Goal: Book appointment/travel/reservation

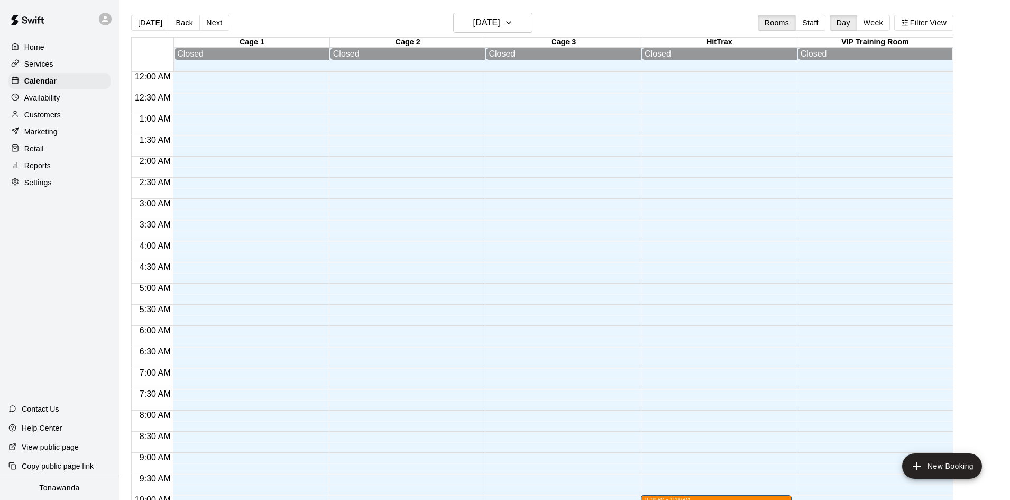
scroll to position [371, 0]
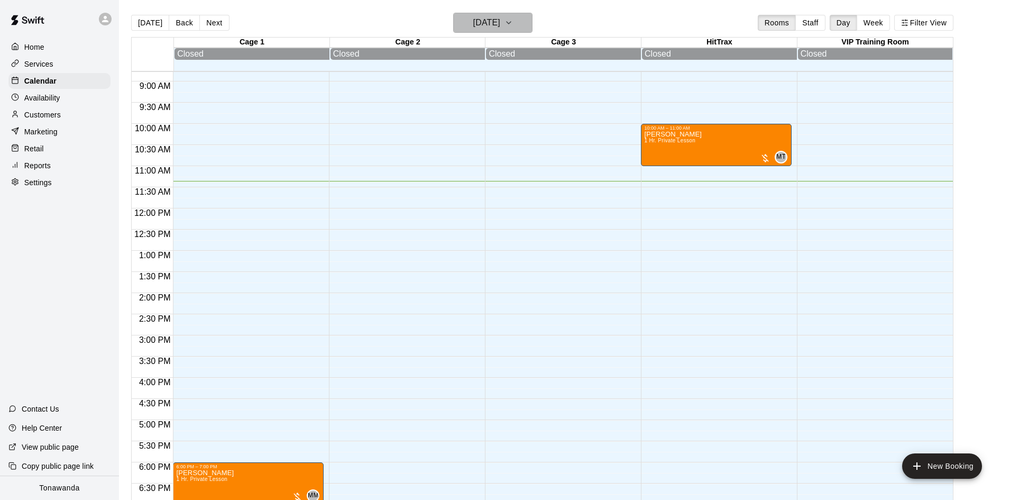
click at [500, 25] on h6 "[DATE]" at bounding box center [486, 22] width 27 height 15
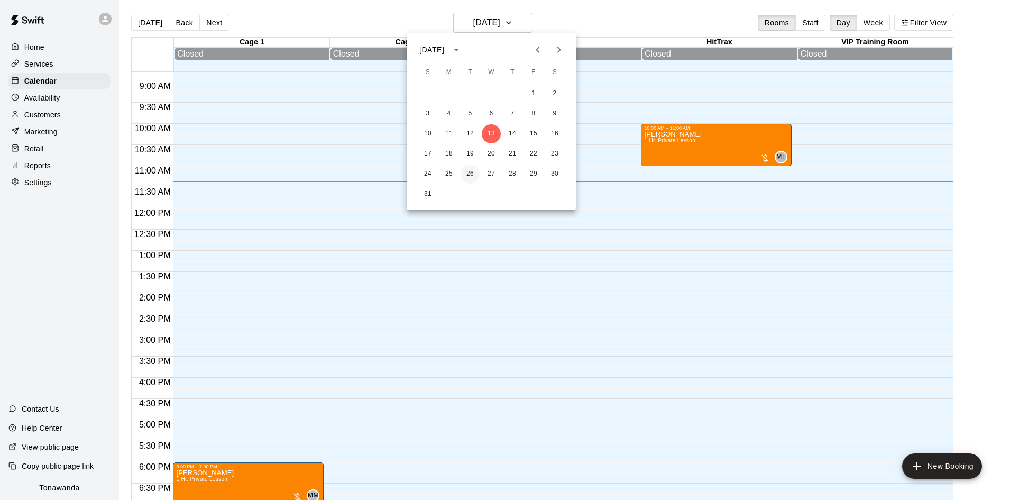
click at [469, 175] on button "26" at bounding box center [470, 173] width 19 height 19
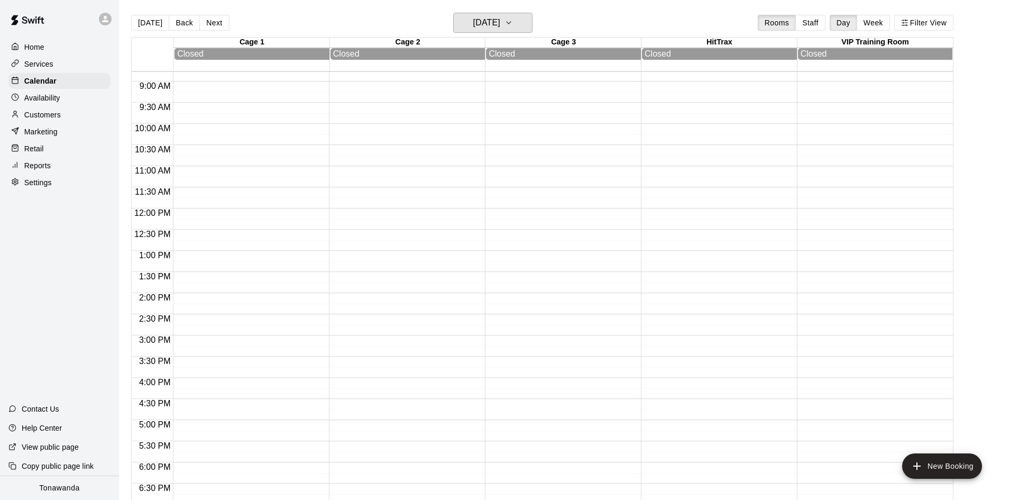
click at [453, 13] on button "[DATE]" at bounding box center [492, 23] width 79 height 20
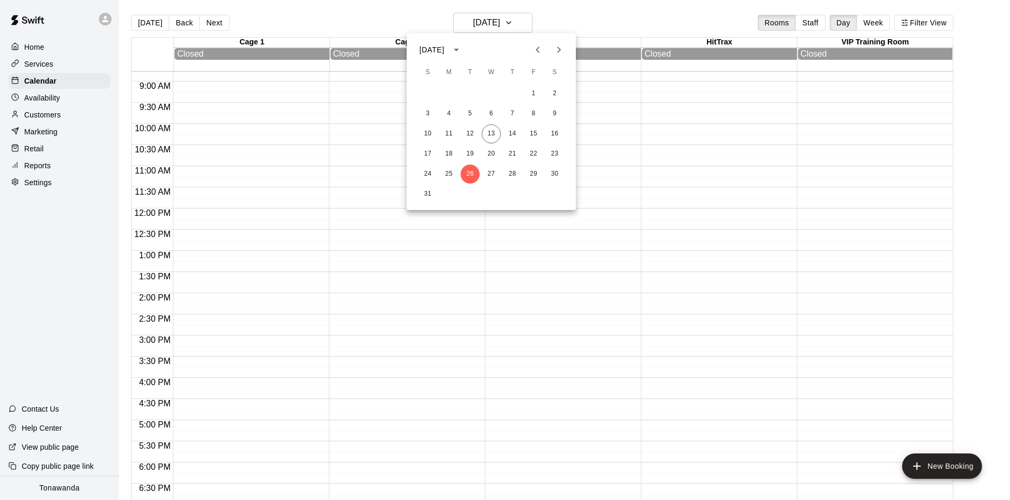
click at [682, 26] on div at bounding box center [505, 250] width 1010 height 500
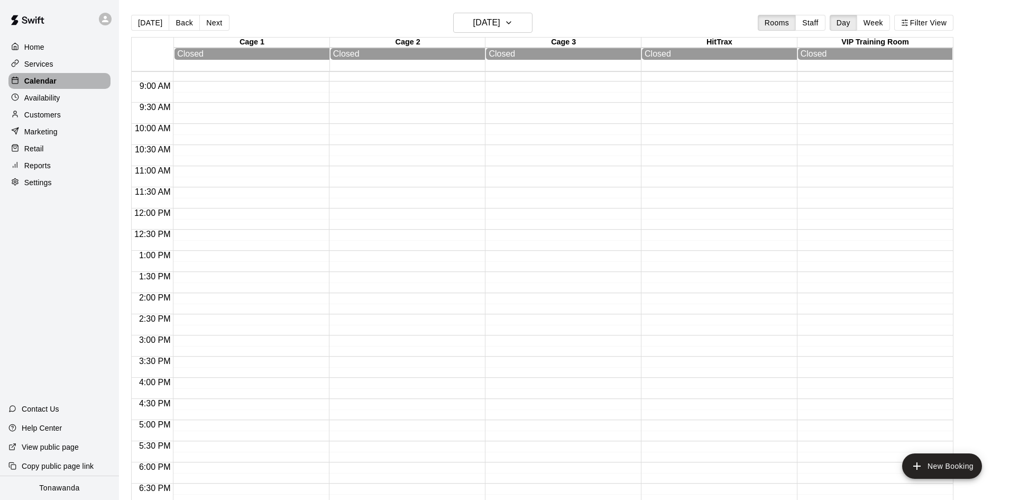
click at [33, 82] on p "Calendar" at bounding box center [40, 81] width 32 height 11
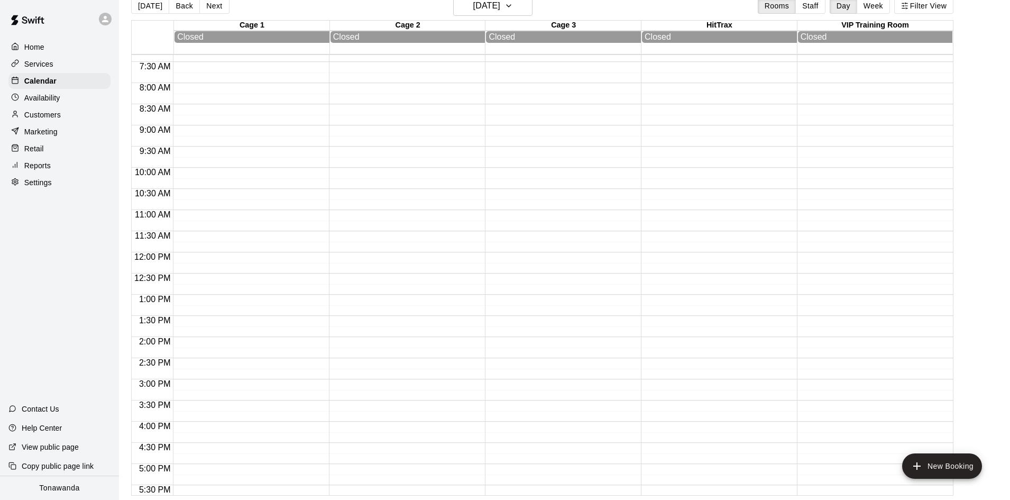
scroll to position [0, 0]
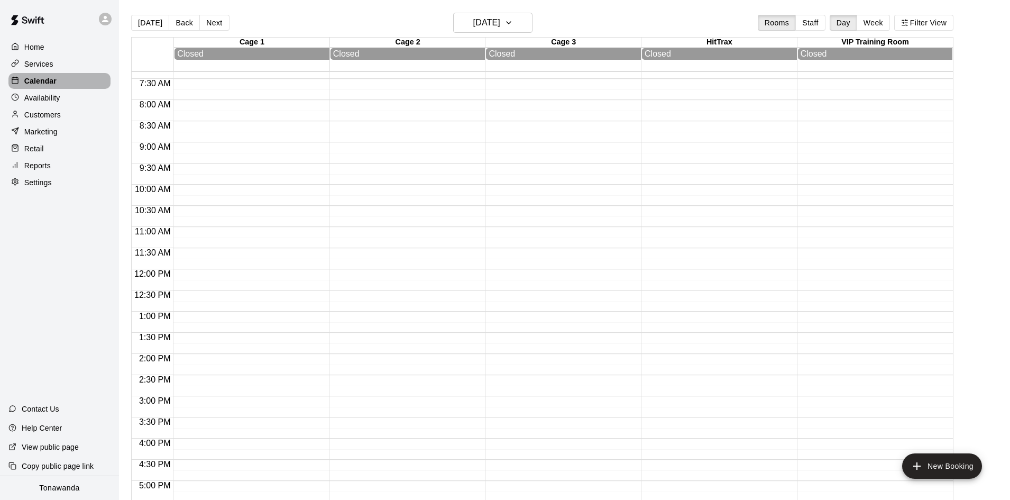
click at [38, 80] on p "Calendar" at bounding box center [40, 81] width 32 height 11
click at [500, 26] on h6 "[DATE]" at bounding box center [486, 22] width 27 height 15
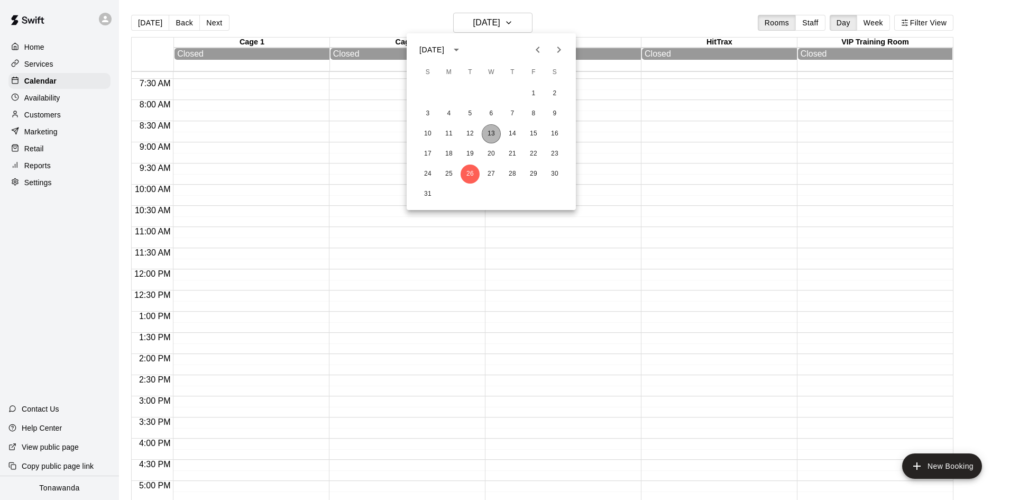
click at [495, 133] on button "13" at bounding box center [491, 133] width 19 height 19
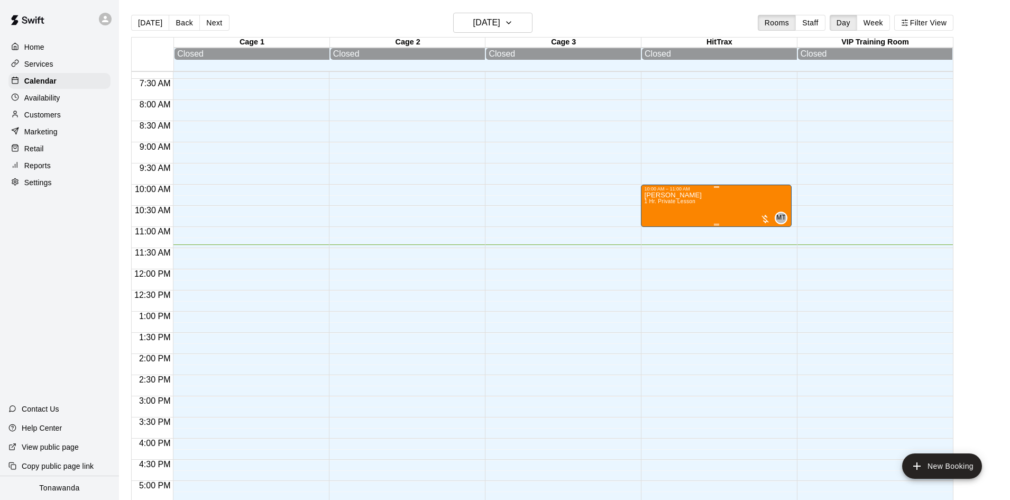
click at [667, 199] on div "[PERSON_NAME] 1 Hr. Private Lesson" at bounding box center [673, 441] width 58 height 500
click at [659, 232] on img "edit" at bounding box center [655, 229] width 12 height 12
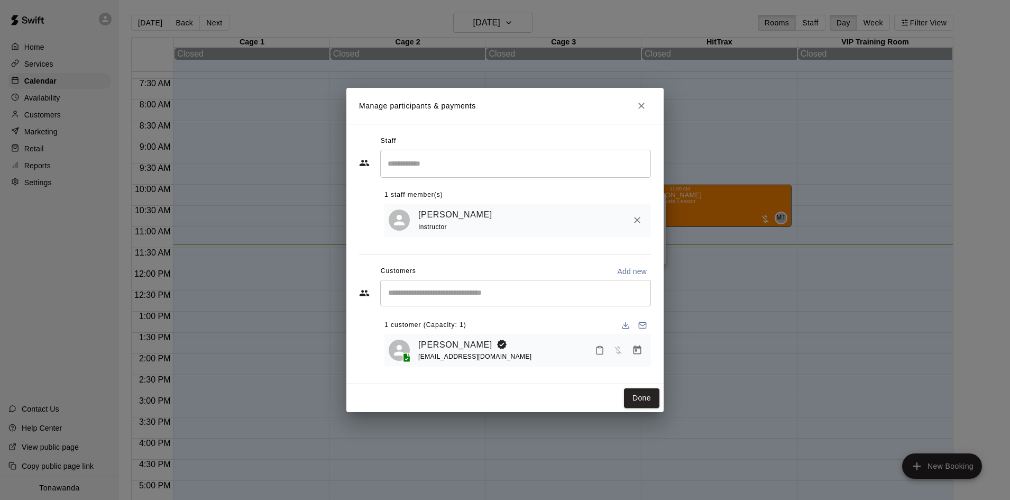
click at [451, 352] on div "[EMAIL_ADDRESS][DOMAIN_NAME]" at bounding box center [475, 356] width 114 height 11
click at [620, 351] on span "Has not paid" at bounding box center [618, 349] width 19 height 9
click at [618, 349] on span "Has not paid" at bounding box center [618, 349] width 19 height 9
click at [637, 349] on icon "Manage bookings & payment" at bounding box center [638, 349] width 8 height 9
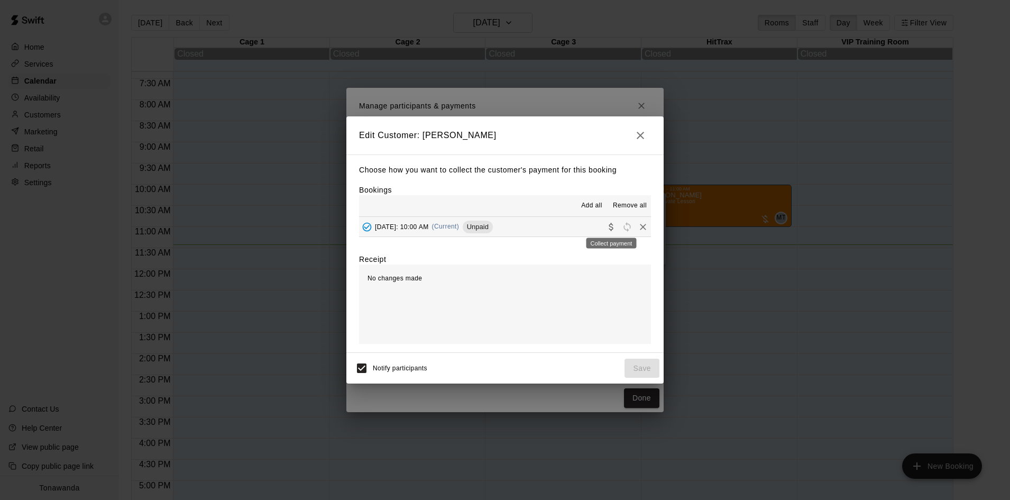
click at [611, 226] on icon "Collect payment" at bounding box center [611, 227] width 11 height 11
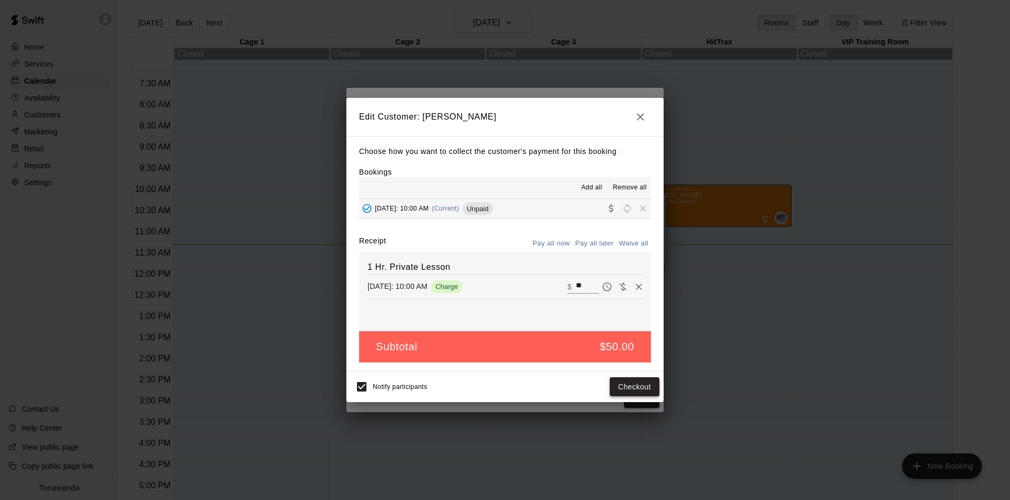
click at [632, 387] on button "Checkout" at bounding box center [635, 387] width 50 height 20
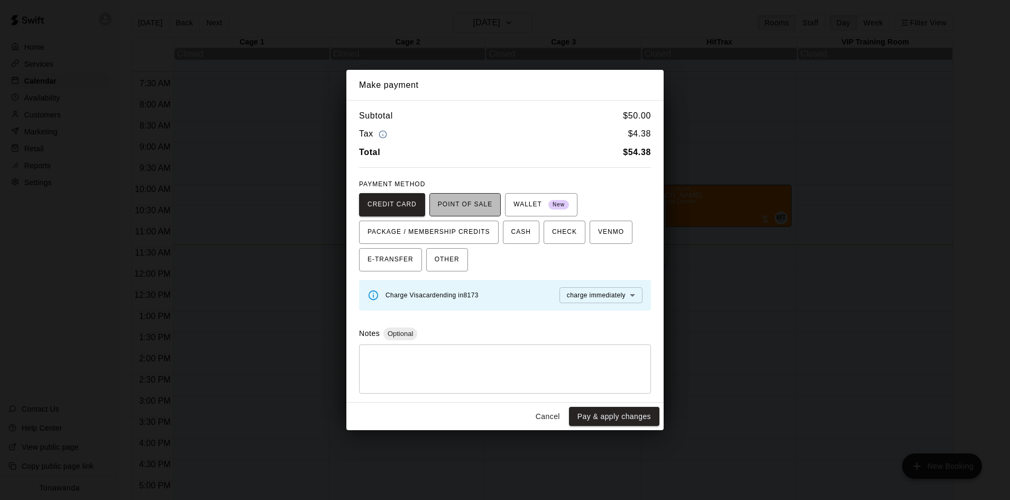
click at [457, 203] on span "POINT OF SALE" at bounding box center [465, 204] width 54 height 17
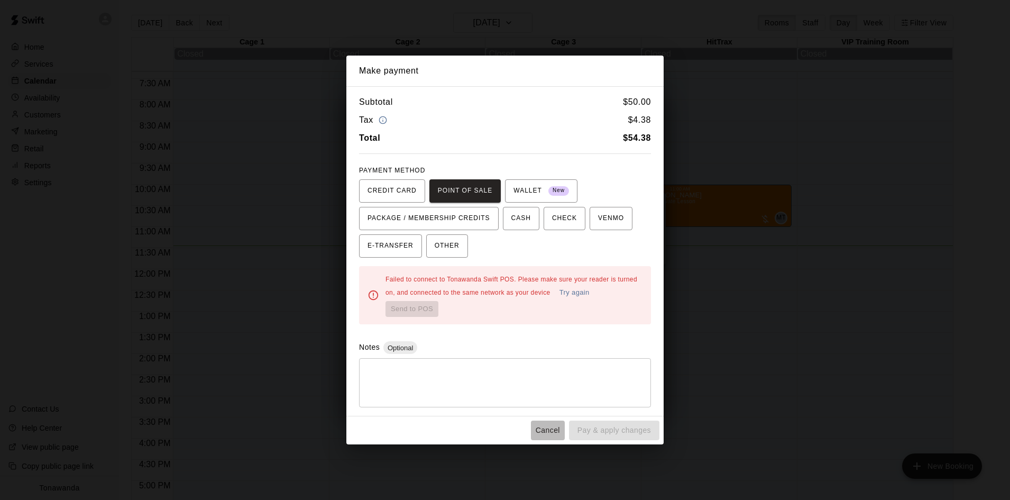
click at [546, 429] on button "Cancel" at bounding box center [548, 430] width 34 height 20
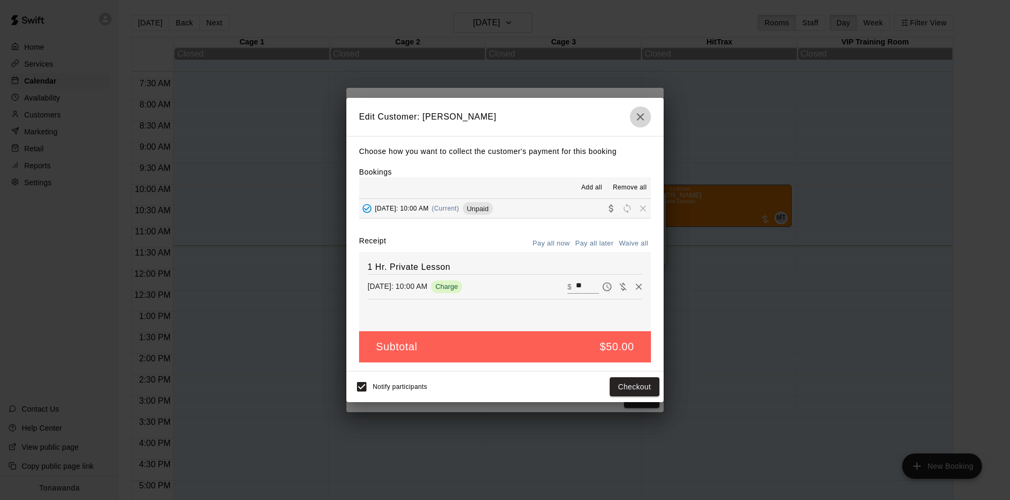
click at [638, 115] on icon "button" at bounding box center [640, 116] width 7 height 7
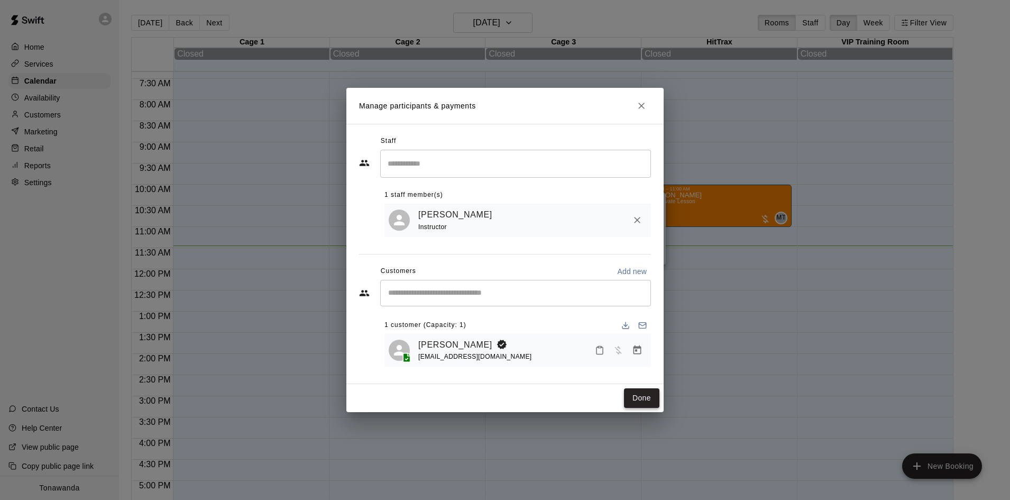
click at [636, 398] on button "Done" at bounding box center [641, 398] width 35 height 20
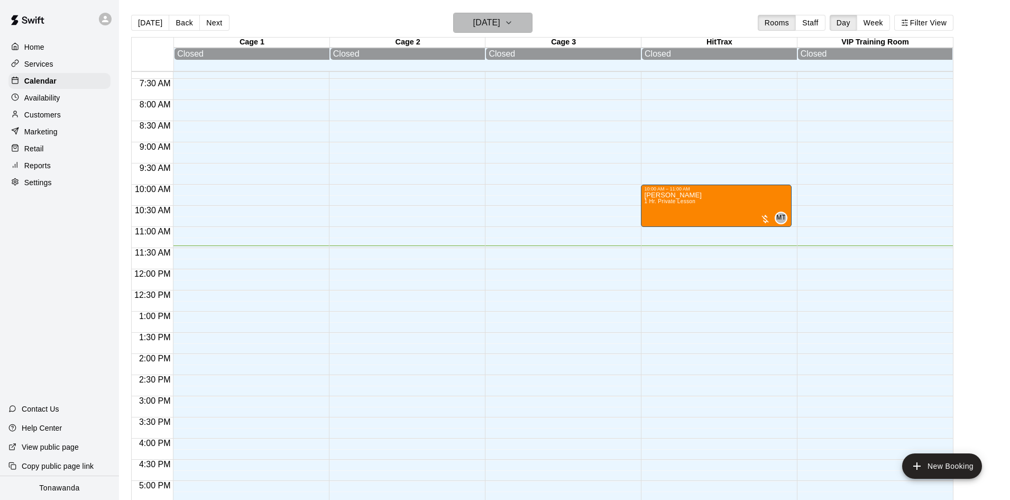
click at [475, 21] on h6 "[DATE]" at bounding box center [486, 22] width 27 height 15
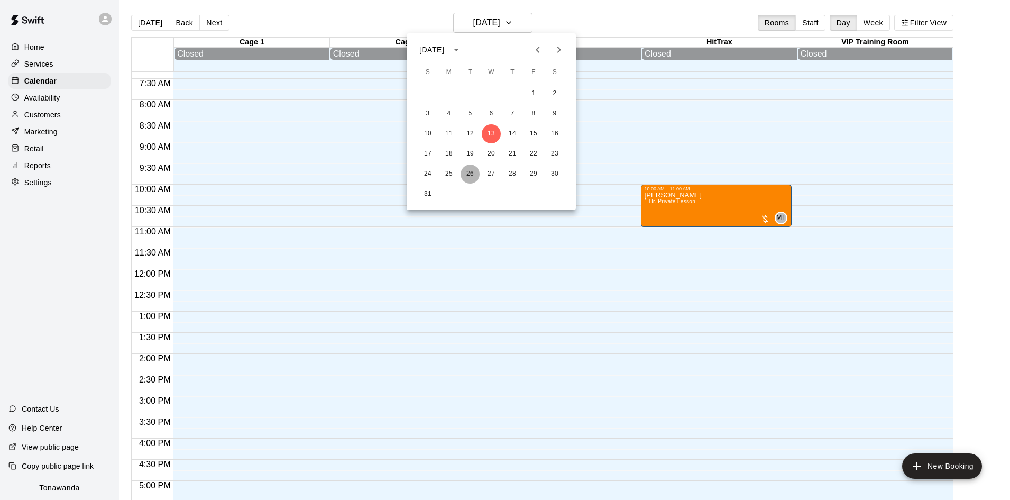
click at [471, 173] on button "26" at bounding box center [470, 173] width 19 height 19
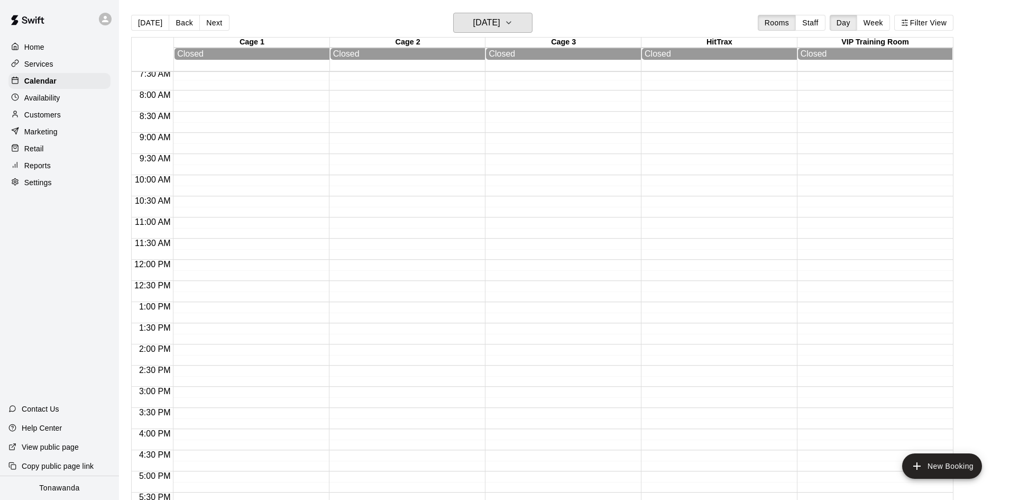
scroll to position [323, 0]
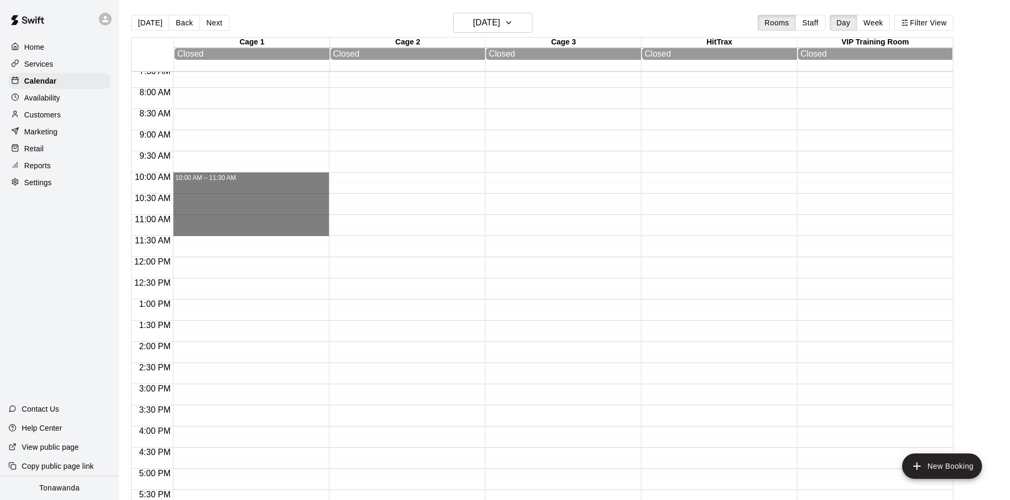
drag, startPoint x: 203, startPoint y: 177, endPoint x: 204, endPoint y: 231, distance: 53.4
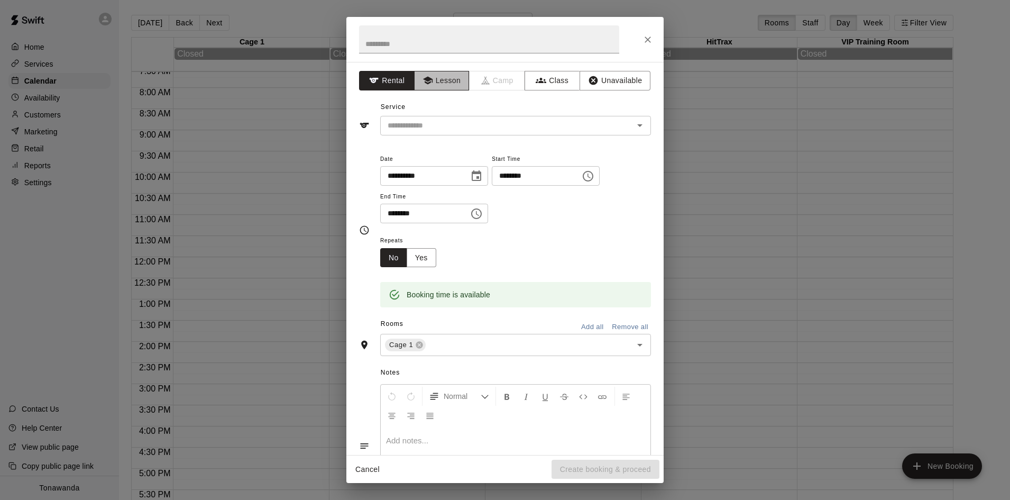
click at [448, 83] on button "Lesson" at bounding box center [442, 81] width 56 height 20
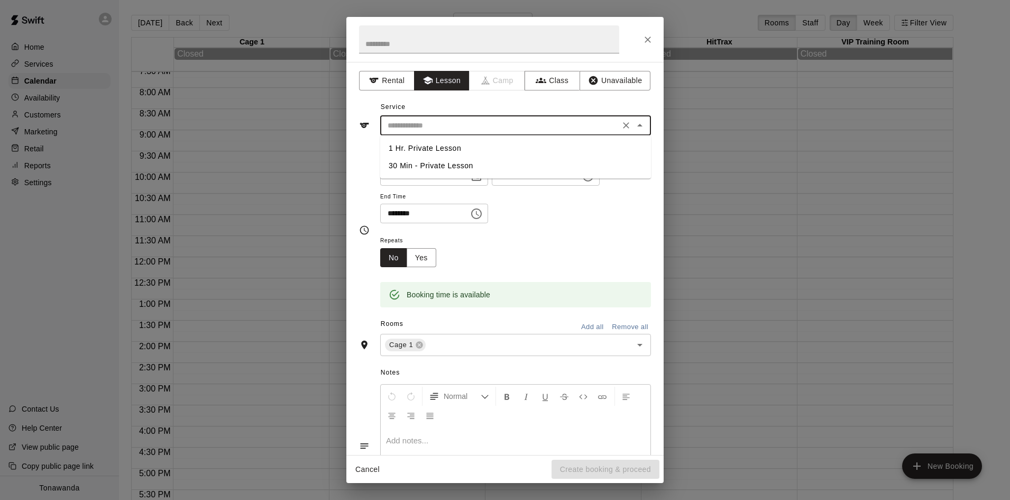
click at [428, 126] on input "text" at bounding box center [499, 125] width 233 height 13
click at [412, 152] on li "1 Hr. Private Lesson" at bounding box center [515, 148] width 271 height 17
type input "**********"
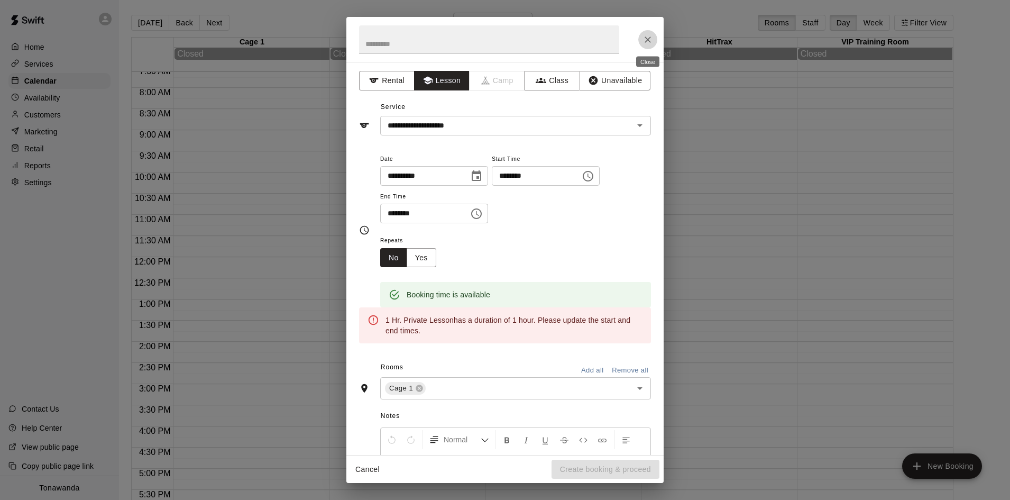
click at [648, 41] on icon "Close" at bounding box center [648, 39] width 11 height 11
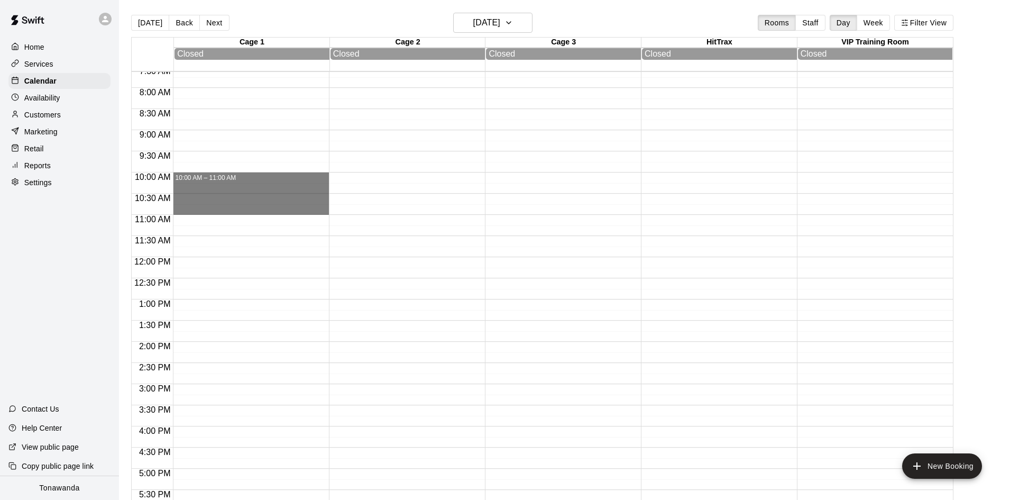
drag, startPoint x: 209, startPoint y: 176, endPoint x: 209, endPoint y: 207, distance: 31.2
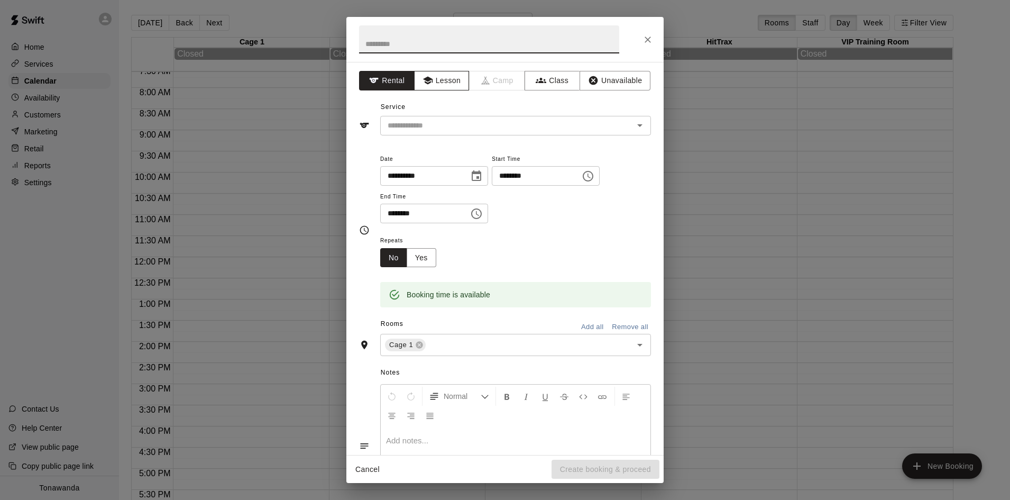
click at [444, 79] on button "Lesson" at bounding box center [442, 81] width 56 height 20
click at [452, 125] on input "text" at bounding box center [499, 125] width 233 height 13
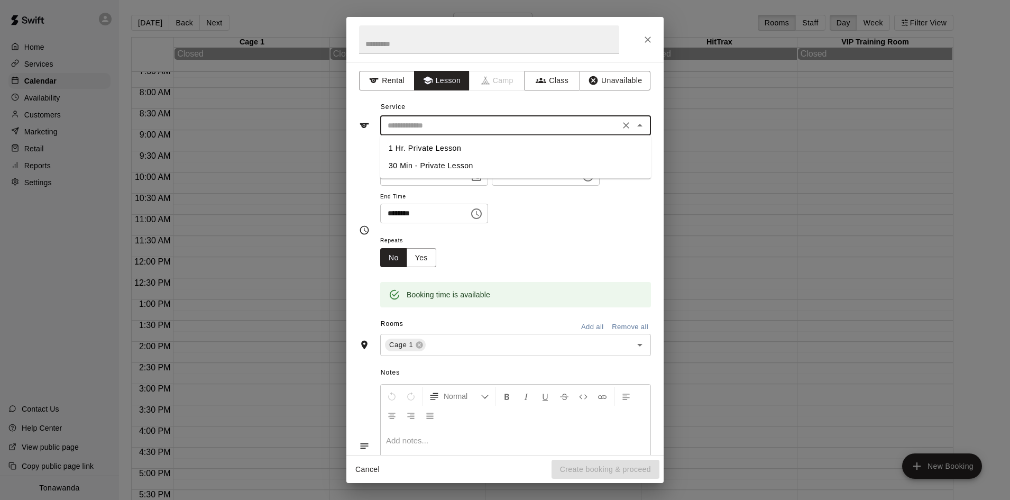
click at [422, 150] on li "1 Hr. Private Lesson" at bounding box center [515, 148] width 271 height 17
type input "**********"
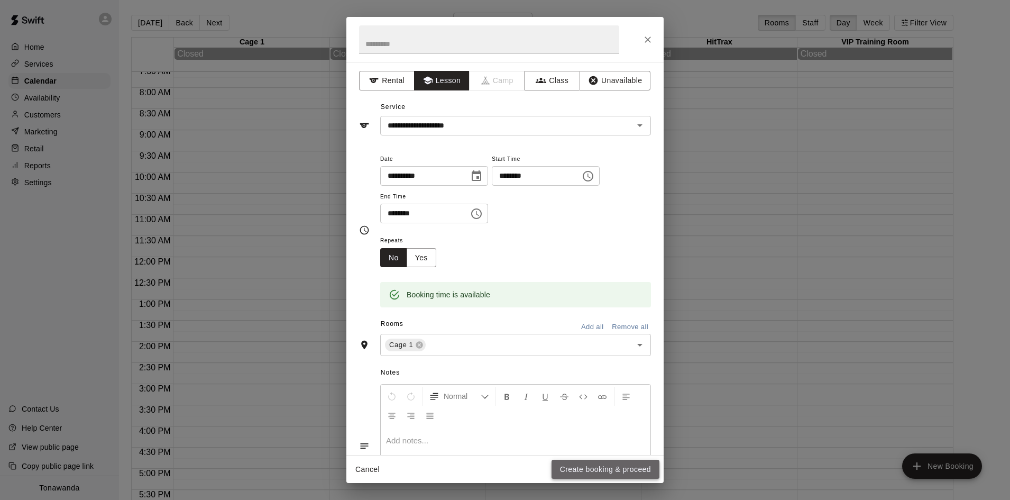
click at [576, 469] on button "Create booking & proceed" at bounding box center [606, 470] width 108 height 20
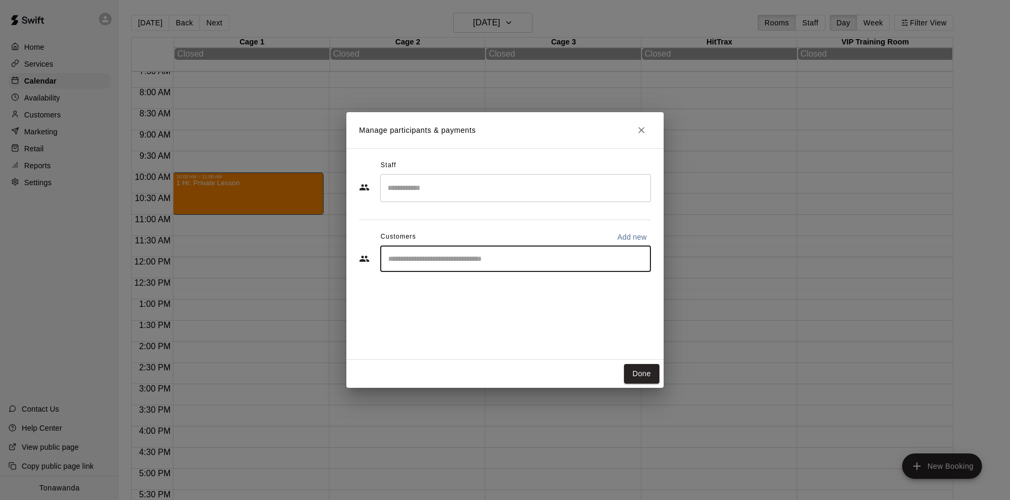
click at [415, 255] on input "Start typing to search customers..." at bounding box center [515, 258] width 261 height 11
type input "******"
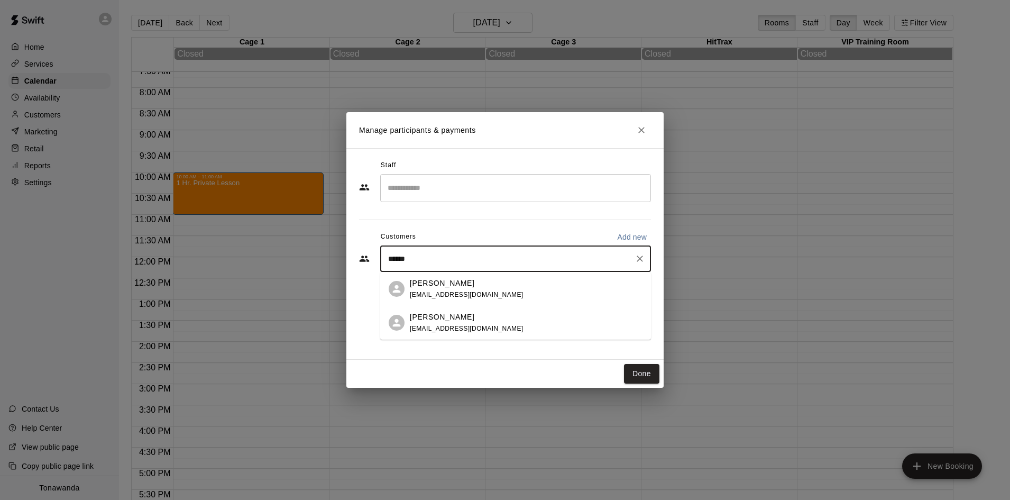
click at [430, 317] on p "[PERSON_NAME]" at bounding box center [442, 316] width 65 height 11
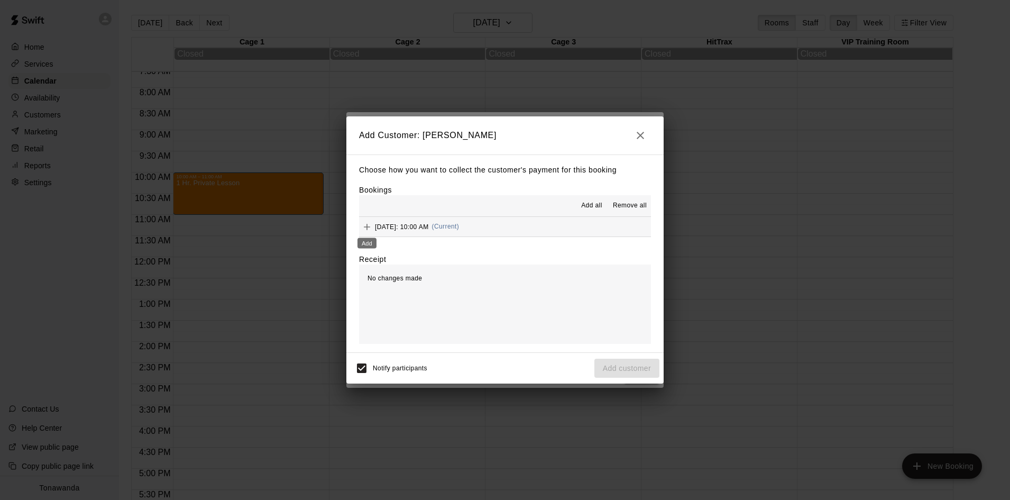
click at [369, 227] on icon "Add" at bounding box center [367, 227] width 6 height 6
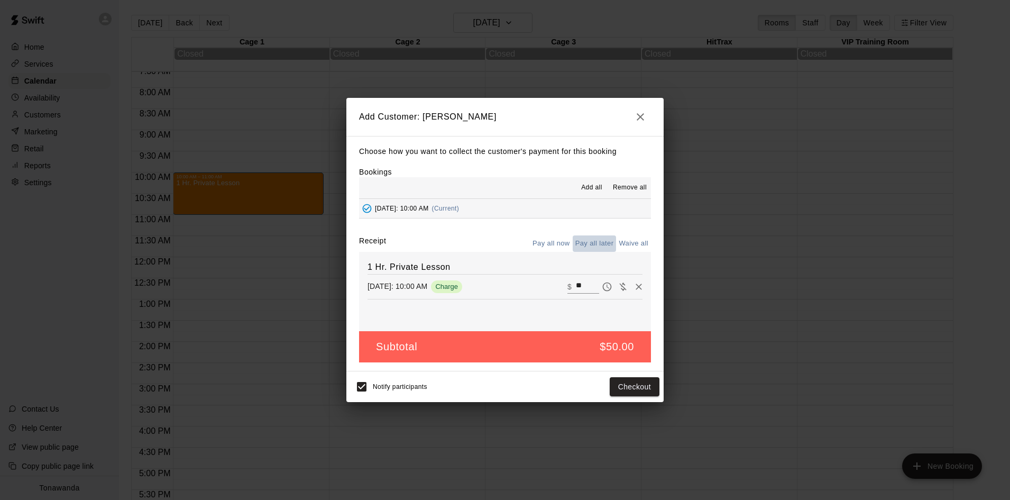
click at [600, 246] on button "Pay all later" at bounding box center [595, 243] width 44 height 16
click at [632, 391] on button "Add customer" at bounding box center [626, 387] width 65 height 20
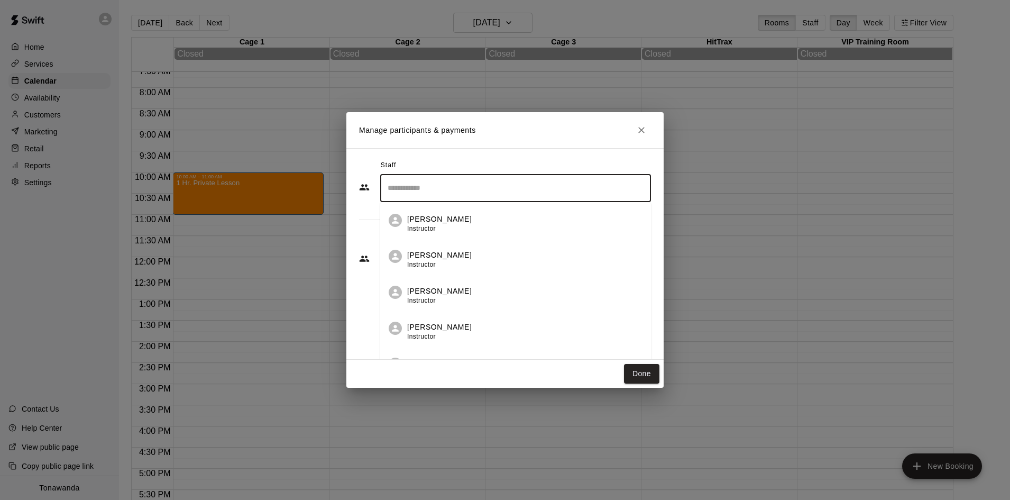
click at [421, 191] on input "Search staff" at bounding box center [515, 188] width 261 height 19
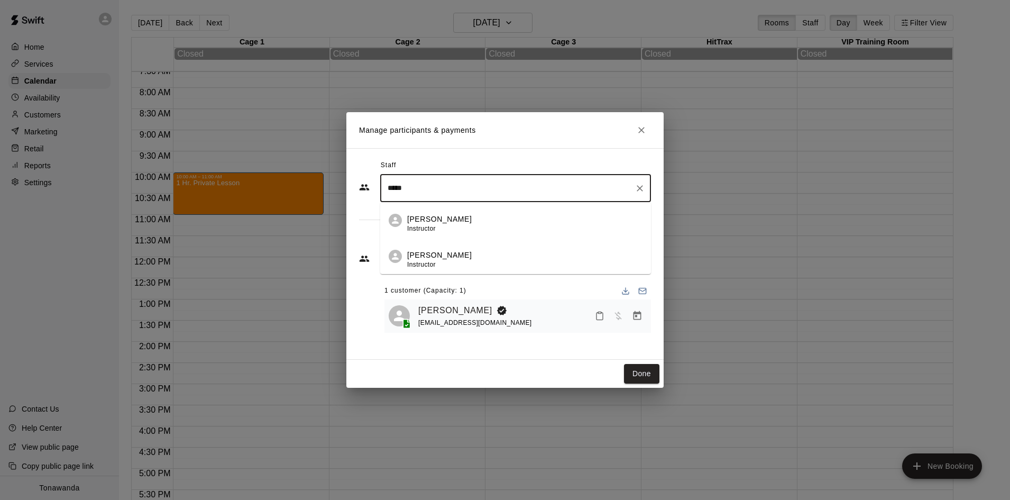
click at [410, 257] on p "[PERSON_NAME]" at bounding box center [439, 255] width 65 height 11
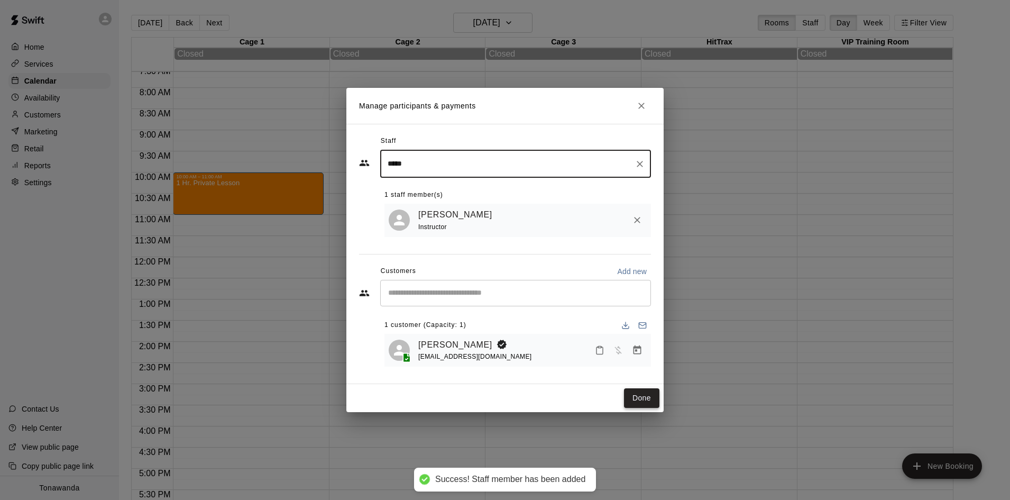
type input "*****"
click at [642, 399] on button "Done" at bounding box center [641, 398] width 35 height 20
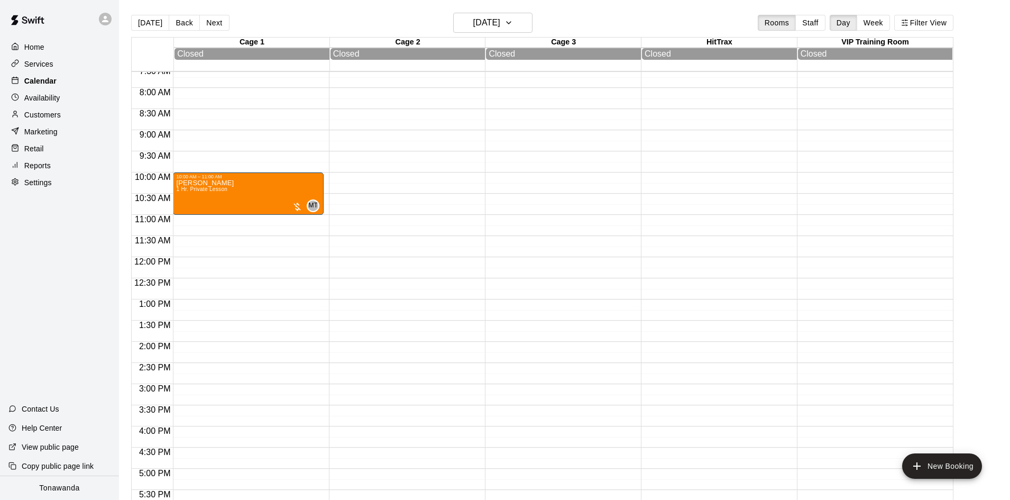
click at [28, 81] on p "Calendar" at bounding box center [40, 81] width 32 height 11
click at [496, 20] on h6 "[DATE]" at bounding box center [486, 22] width 27 height 15
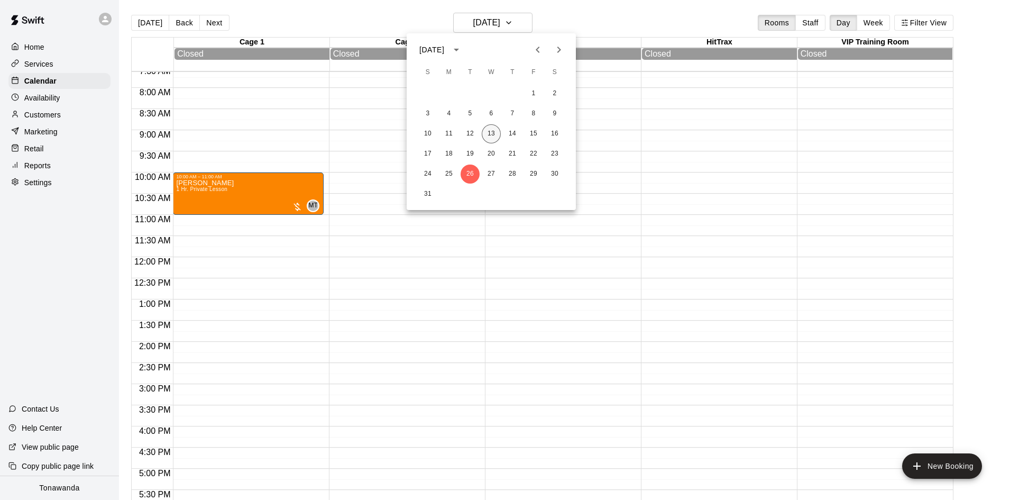
click at [494, 135] on button "13" at bounding box center [491, 133] width 19 height 19
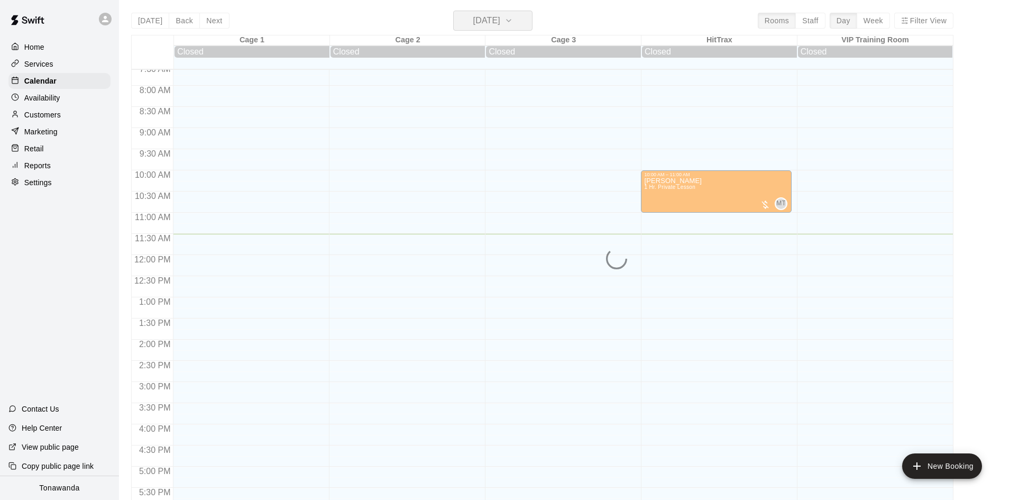
scroll to position [3, 0]
